Goal: Task Accomplishment & Management: Use online tool/utility

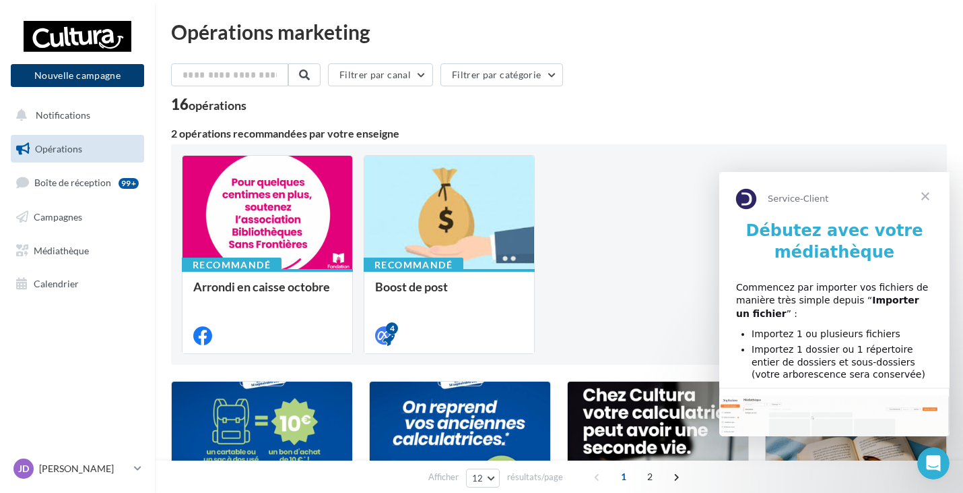
click at [63, 77] on button "Nouvelle campagne" at bounding box center [77, 75] width 133 height 23
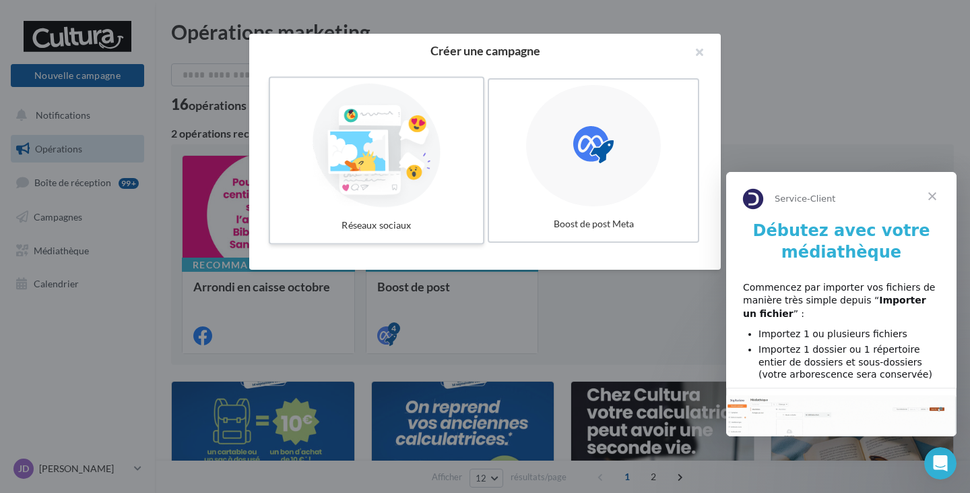
click at [395, 144] on div at bounding box center [377, 146] width 202 height 124
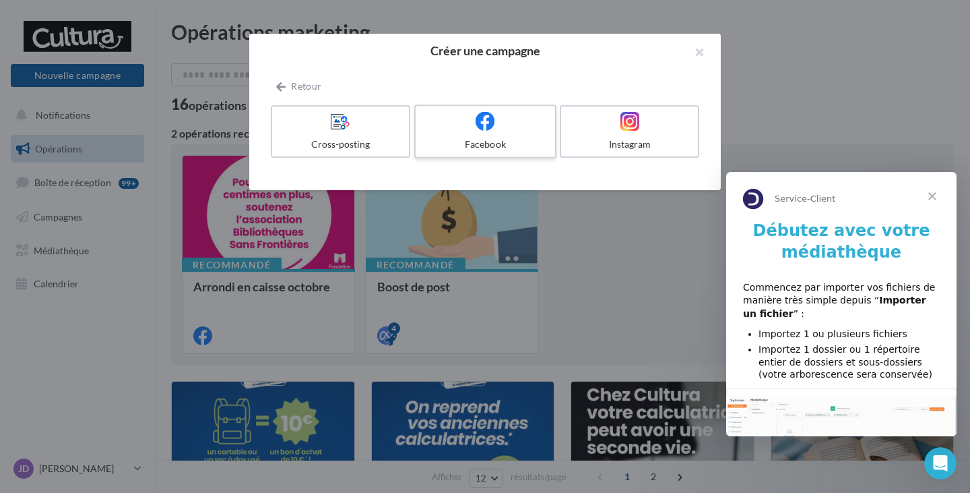
click at [473, 137] on label "Facebook" at bounding box center [485, 131] width 142 height 54
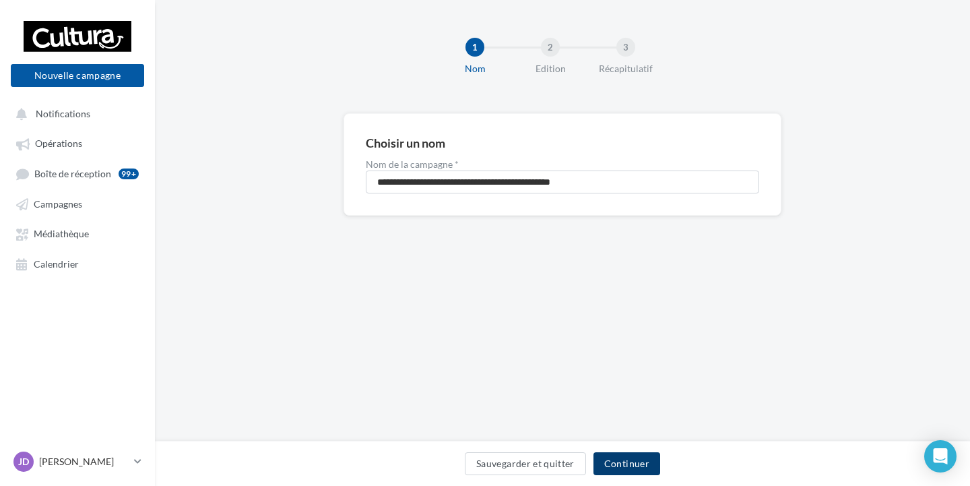
click at [609, 460] on button "Continuer" at bounding box center [627, 463] width 67 height 23
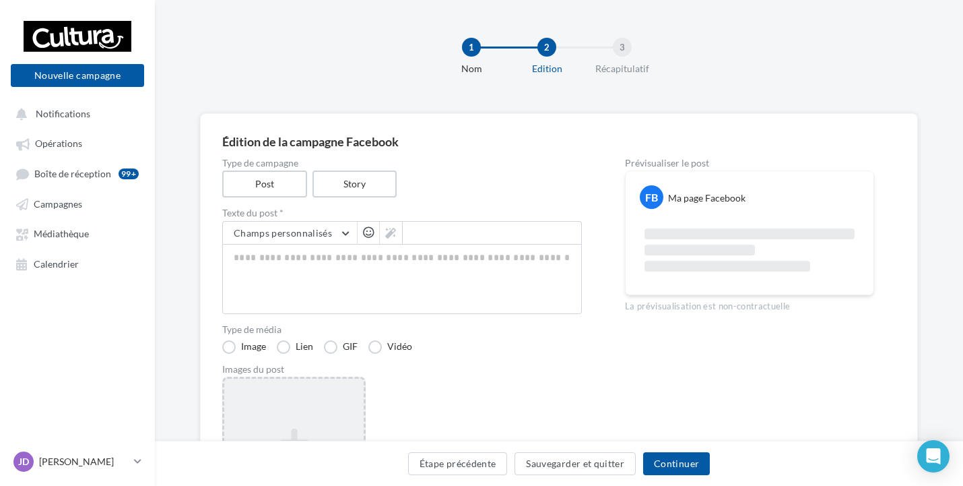
click at [277, 397] on div "Ajouter une image Format: png, jpg" at bounding box center [294, 464] width 144 height 175
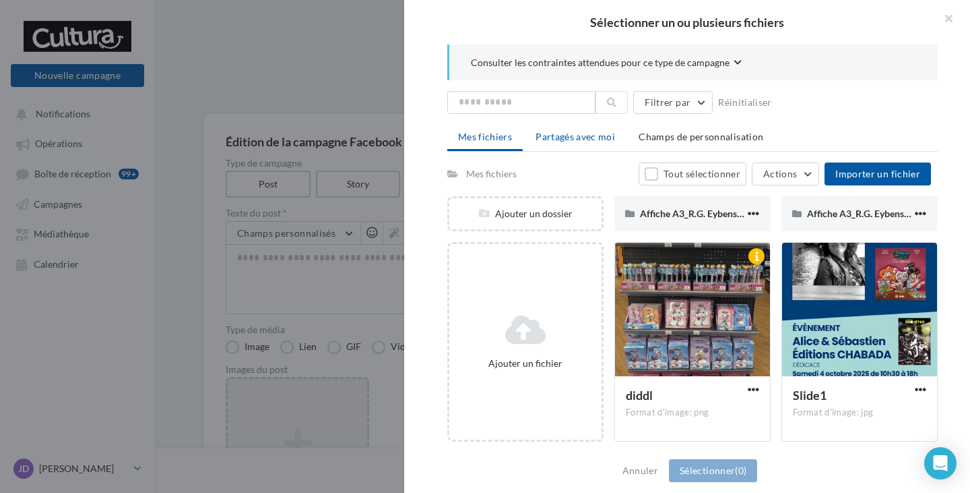
click at [582, 146] on li "Partagés avec moi" at bounding box center [575, 137] width 101 height 24
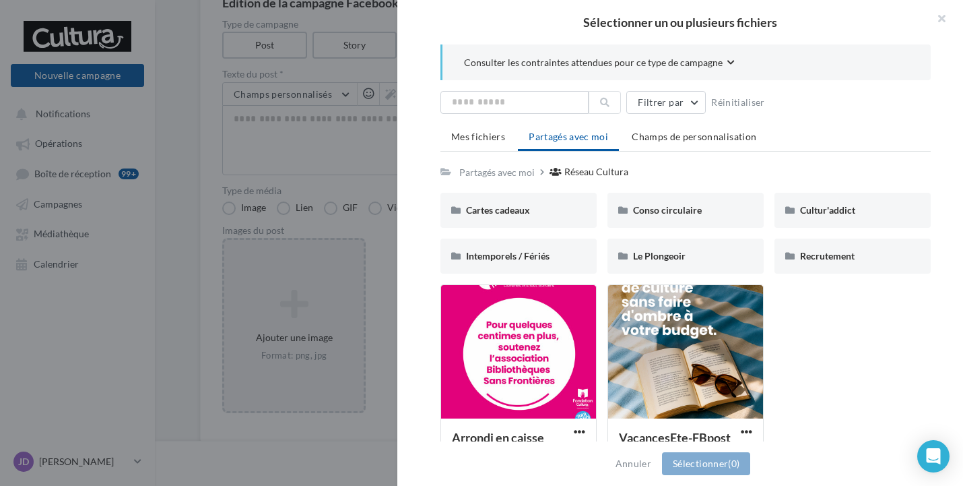
scroll to position [42, 0]
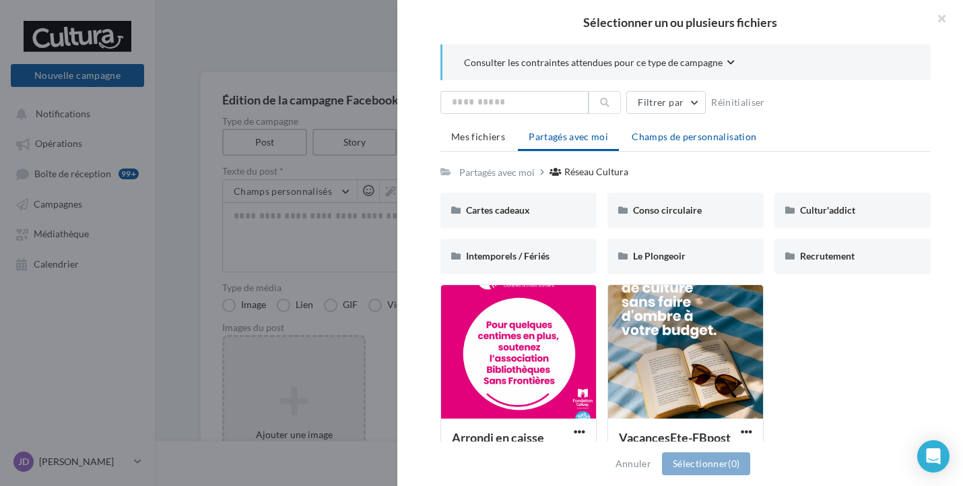
click at [687, 141] on span "Champs de personnalisation" at bounding box center [694, 136] width 125 height 11
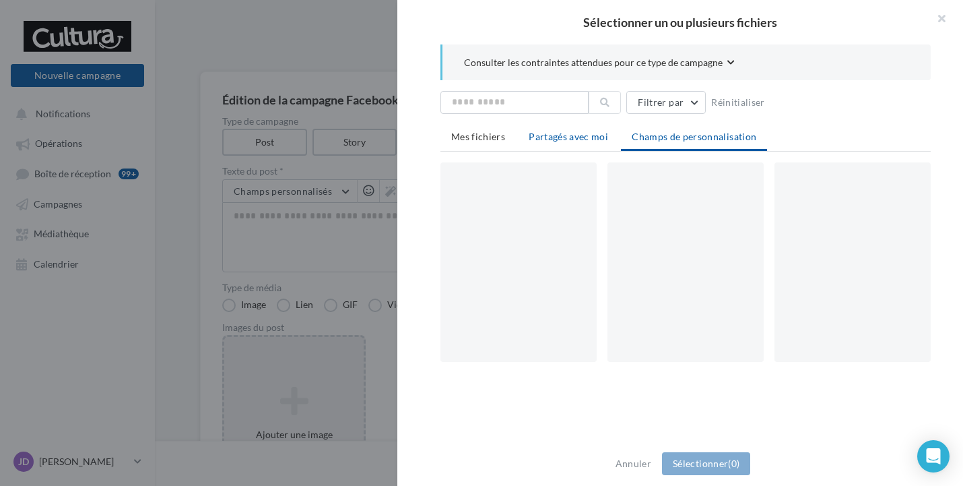
click at [565, 139] on span "Partagés avec moi" at bounding box center [569, 136] width 80 height 11
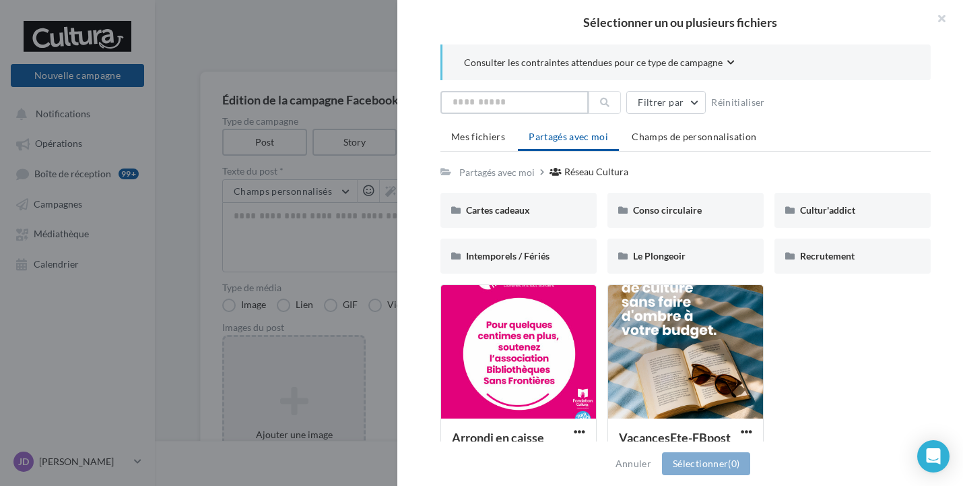
click at [505, 98] on input "text" at bounding box center [515, 102] width 148 height 23
type input "*********"
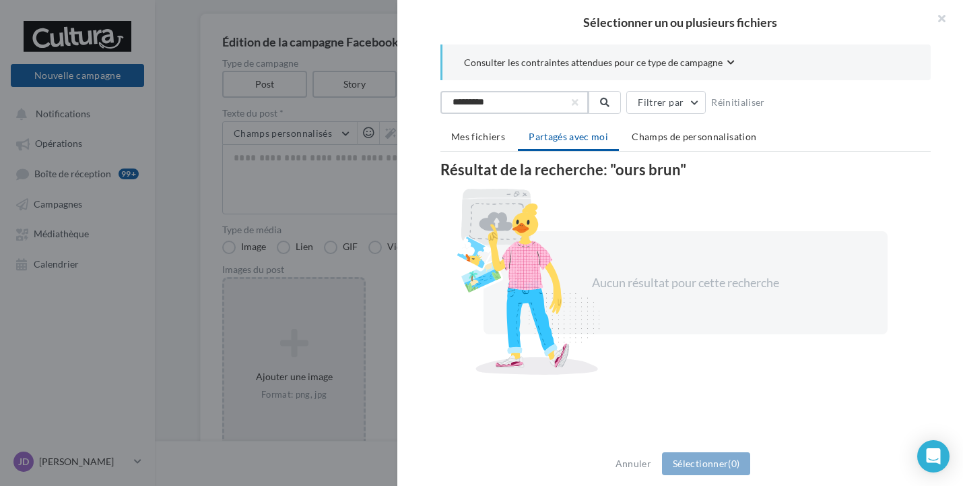
scroll to position [177, 0]
